Goal: Communication & Community: Answer question/provide support

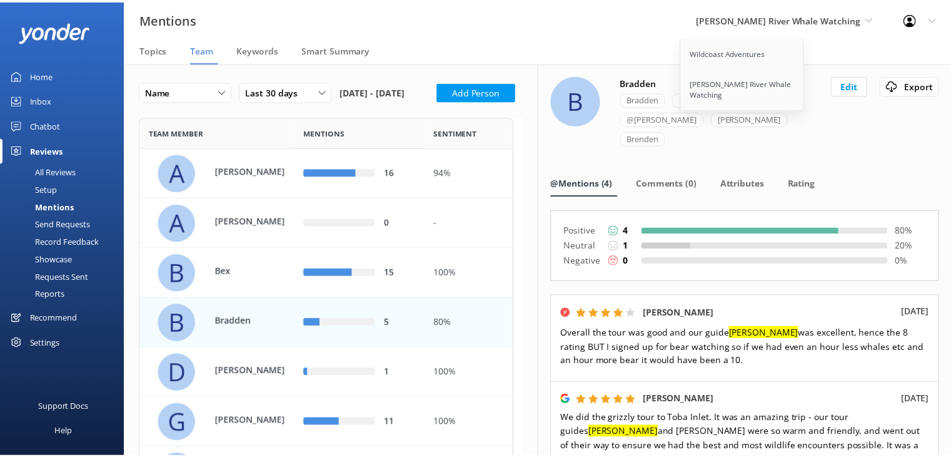
scroll to position [922, 368]
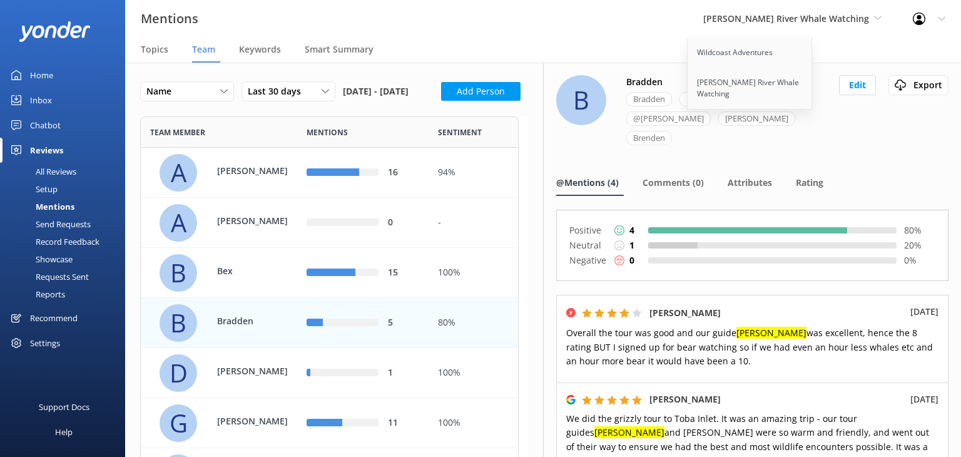
click at [35, 151] on div "Reviews" at bounding box center [46, 150] width 33 height 25
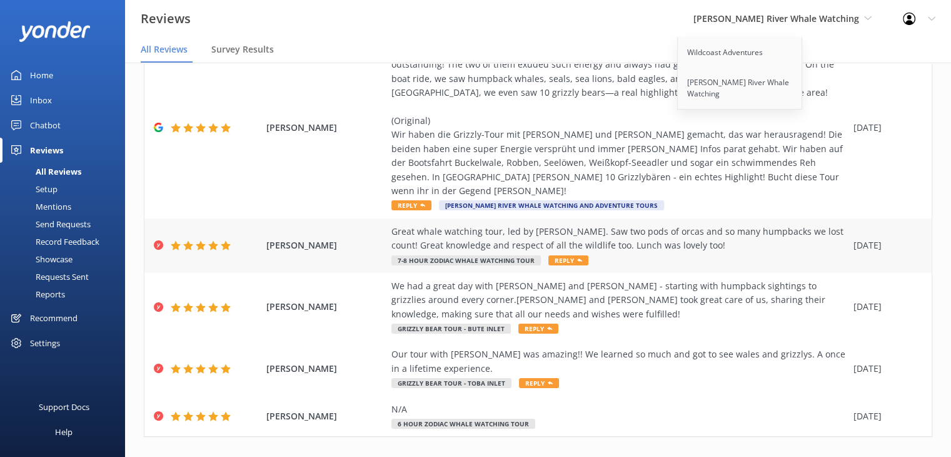
scroll to position [423, 0]
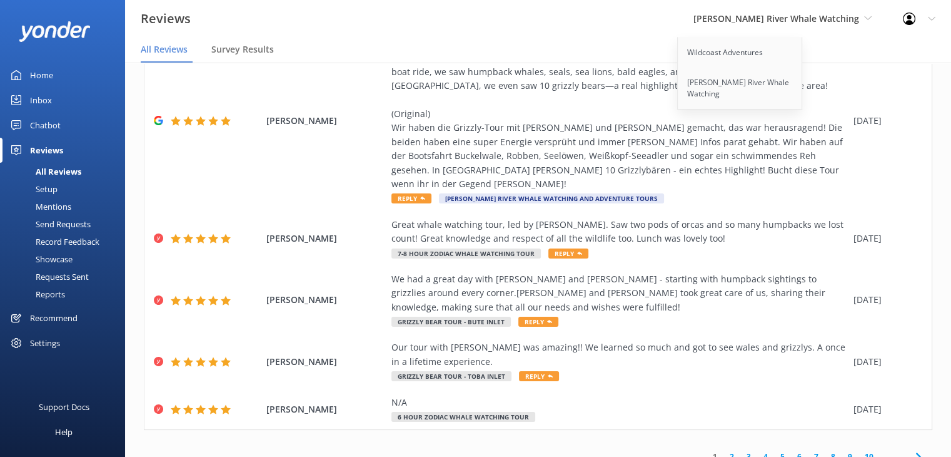
click at [724, 450] on link "2" at bounding box center [732, 456] width 17 height 12
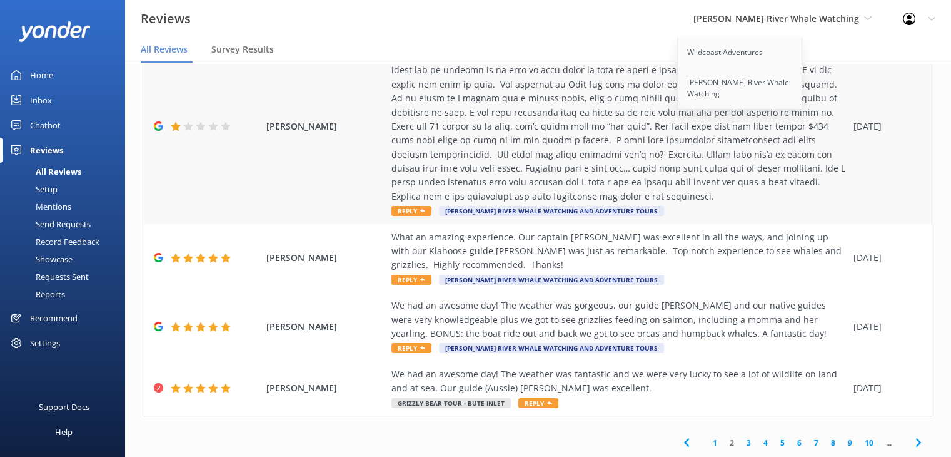
scroll to position [500, 0]
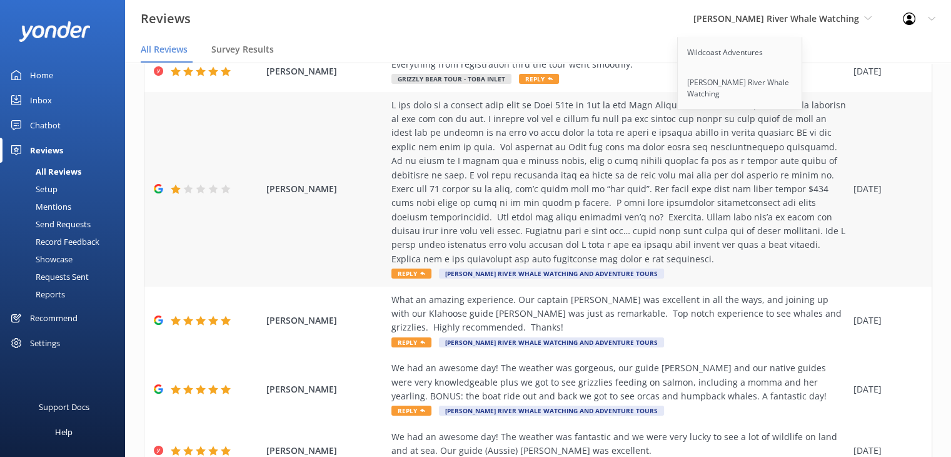
click at [298, 192] on span "[PERSON_NAME]" at bounding box center [325, 189] width 119 height 14
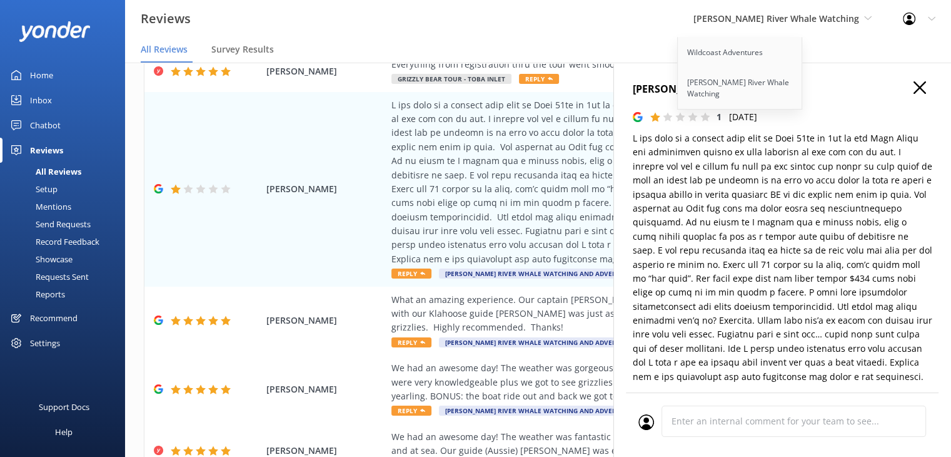
click at [660, 89] on h4 "[PERSON_NAME]" at bounding box center [783, 89] width 300 height 16
type textarea "Thank you for sharing your feedback and for joining our grizzly bear tour. We’r…"
